Goal: Information Seeking & Learning: Learn about a topic

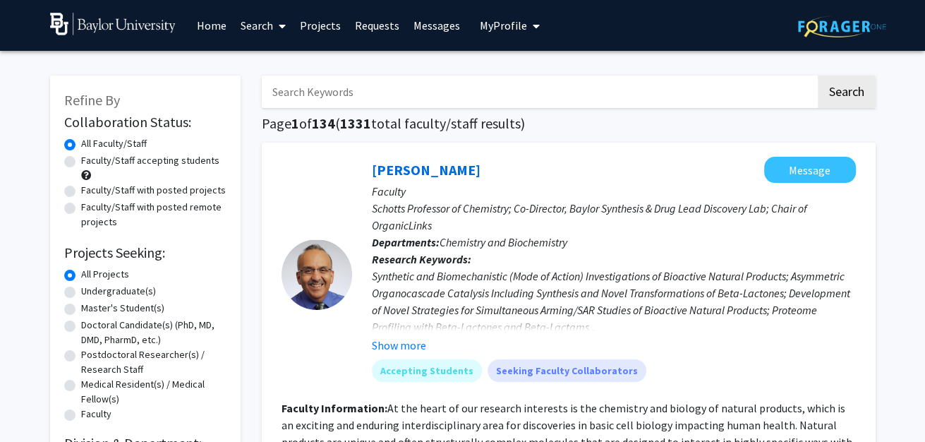
click at [377, 20] on link "Requests" at bounding box center [377, 25] width 59 height 49
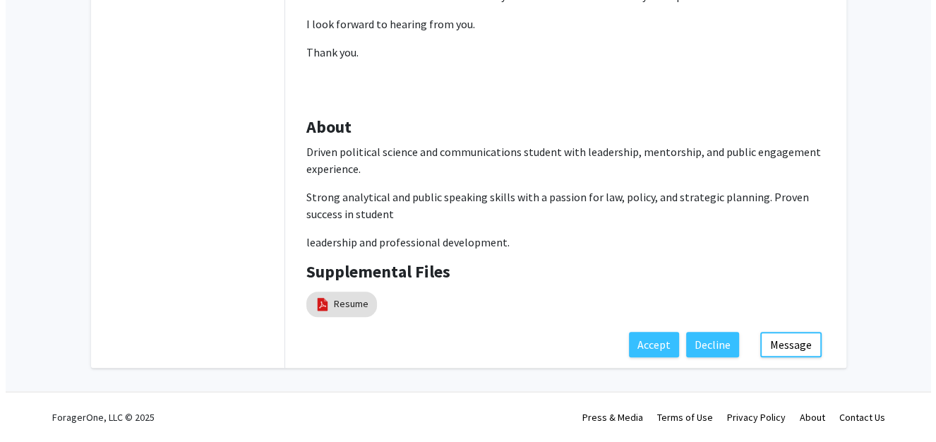
scroll to position [838, 0]
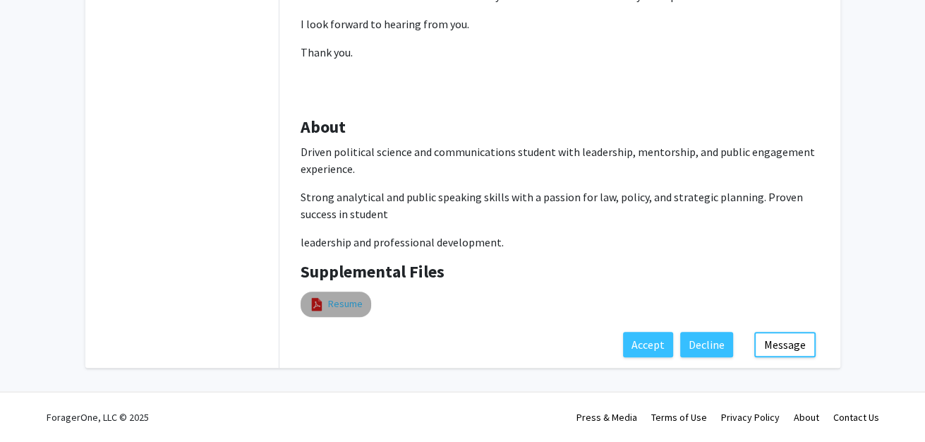
click at [328, 311] on link "Resume" at bounding box center [345, 303] width 35 height 15
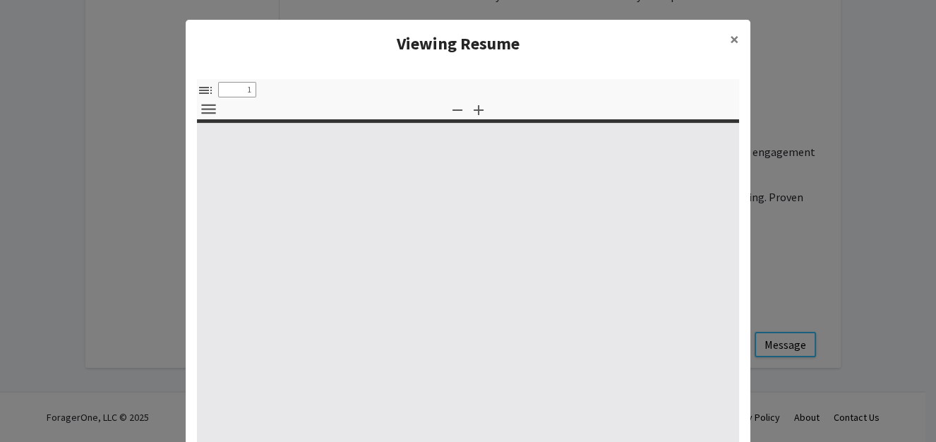
select select "custom"
type input "0"
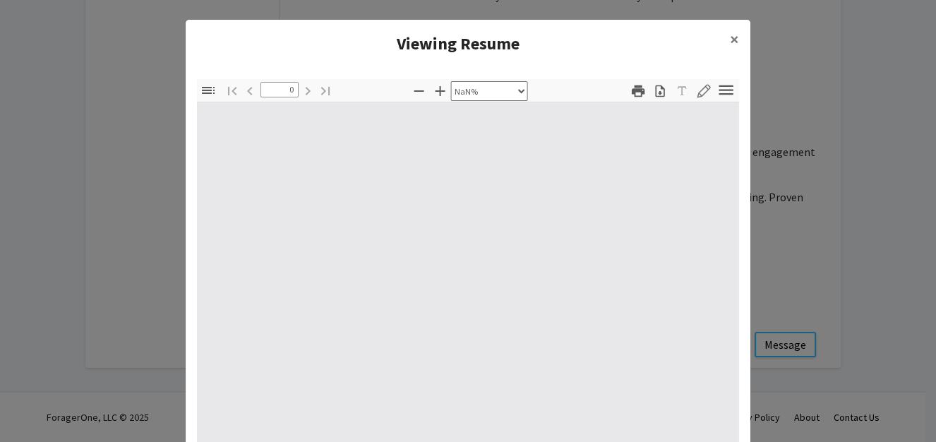
select select "auto"
type input "1"
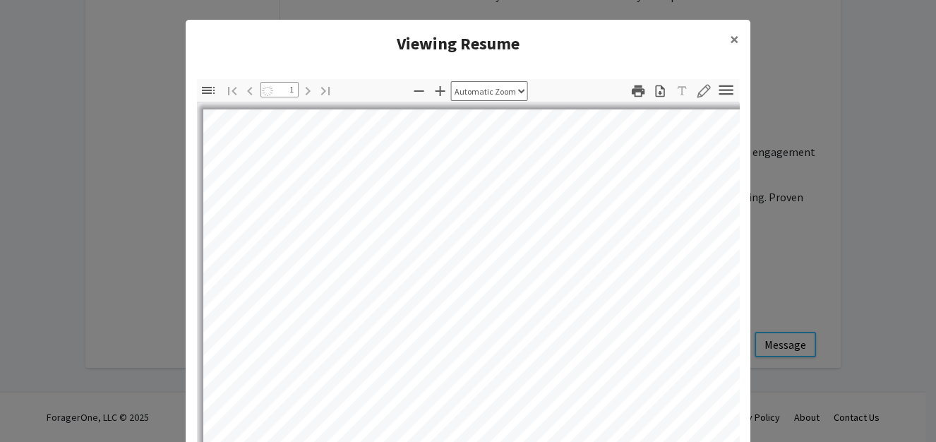
select select "auto"
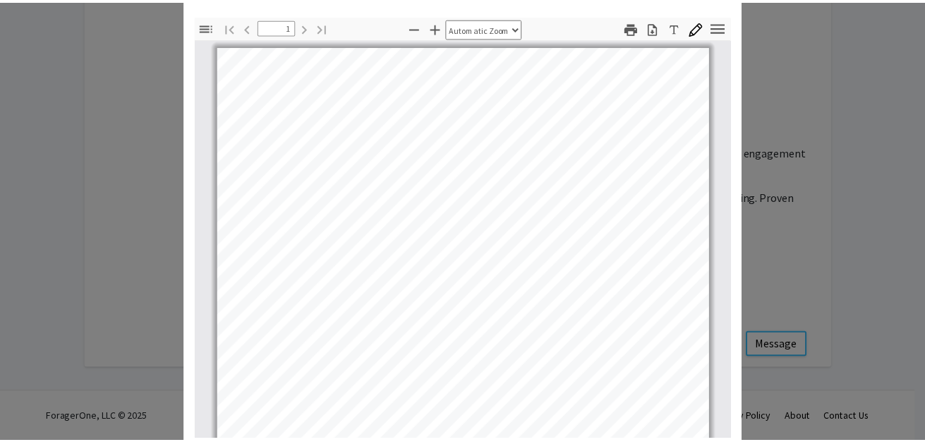
scroll to position [62, 0]
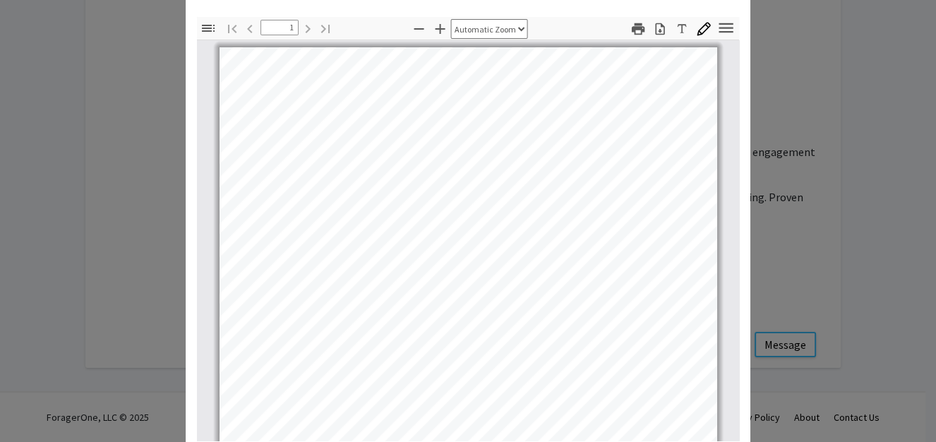
click at [109, 159] on modal-container "Viewing Resume × Thumbnails Document Outline Attachments Layers Current Outline…" at bounding box center [468, 221] width 936 height 442
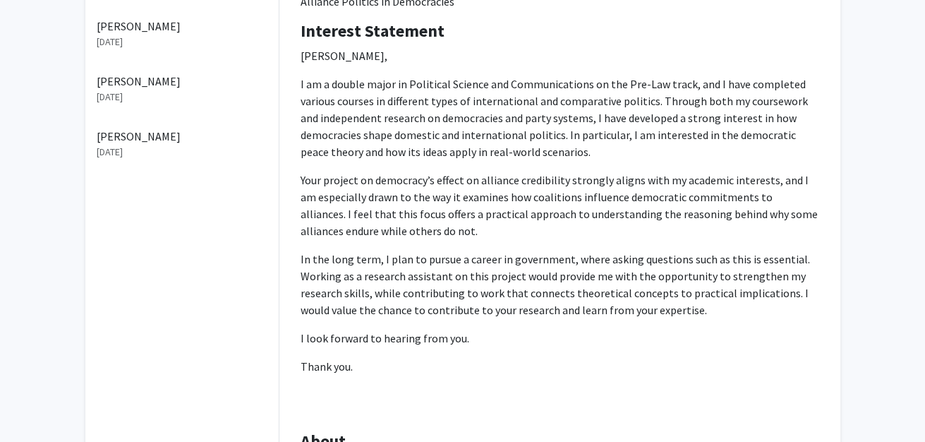
scroll to position [0, 0]
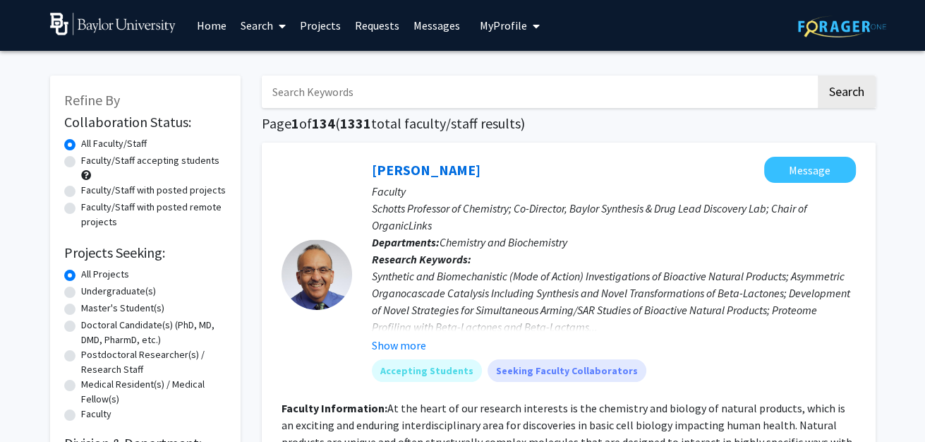
click at [372, 31] on link "Requests" at bounding box center [377, 25] width 59 height 49
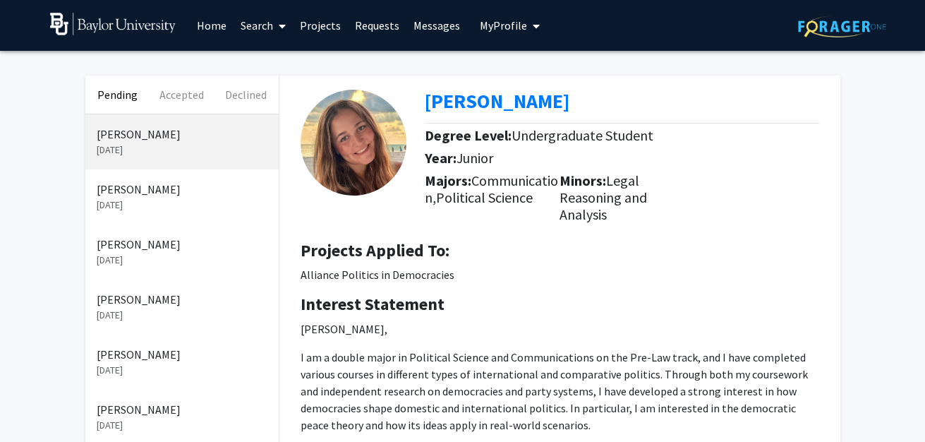
click at [155, 198] on p "[PERSON_NAME]" at bounding box center [182, 189] width 171 height 17
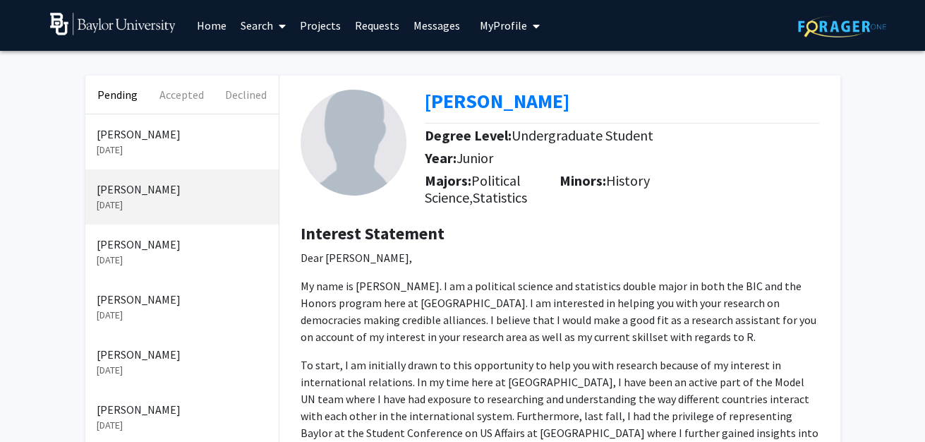
click at [157, 253] on p "[PERSON_NAME]" at bounding box center [182, 244] width 171 height 17
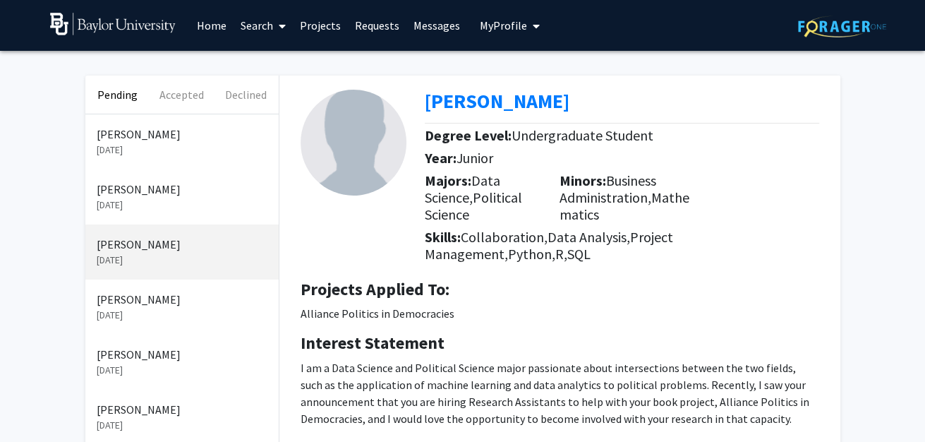
click at [162, 308] on p "[PERSON_NAME]" at bounding box center [182, 299] width 171 height 17
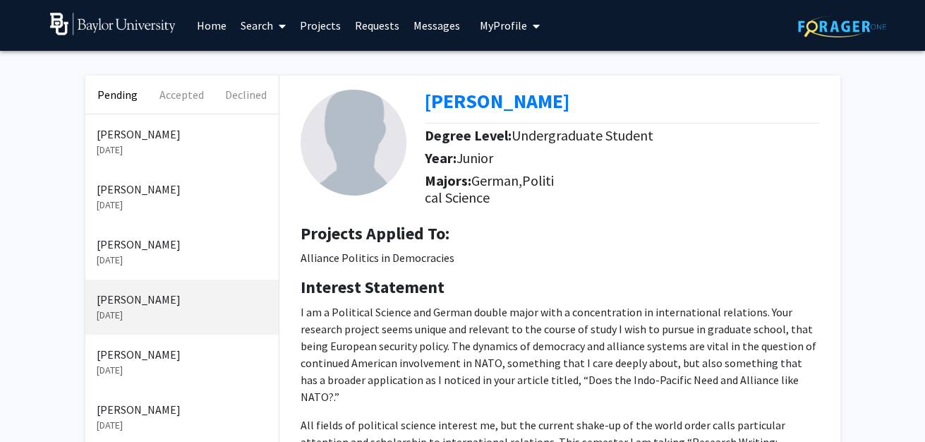
click at [159, 373] on div "[PERSON_NAME] [DATE]" at bounding box center [181, 361] width 193 height 55
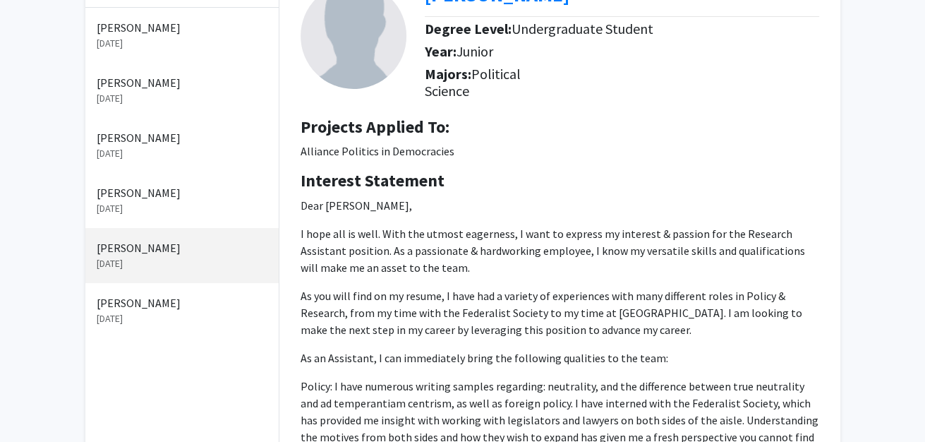
scroll to position [108, 0]
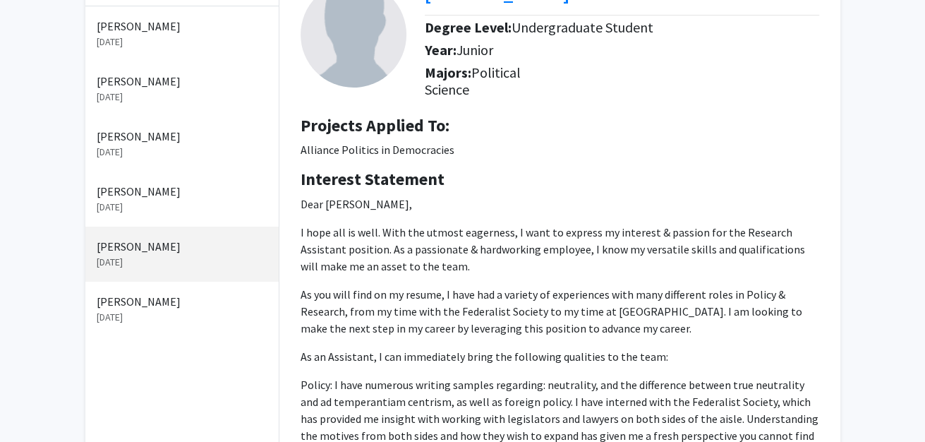
click at [148, 310] on p "[PERSON_NAME]" at bounding box center [182, 301] width 171 height 17
